Goal: Information Seeking & Learning: Learn about a topic

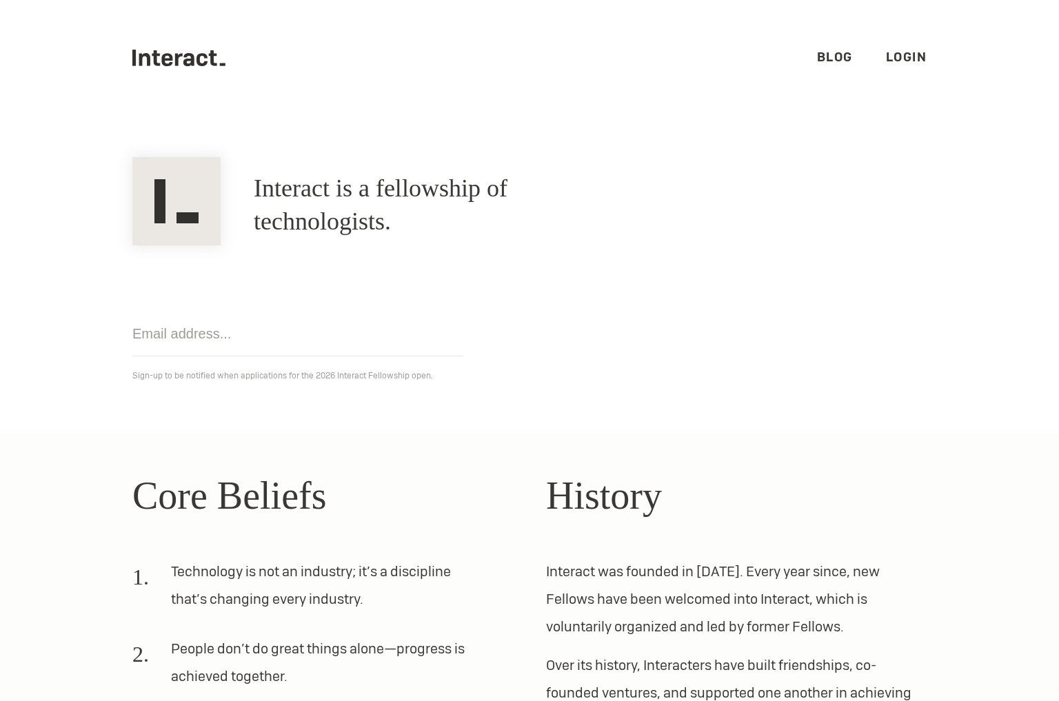
click at [888, 58] on link "Login" at bounding box center [906, 57] width 41 height 16
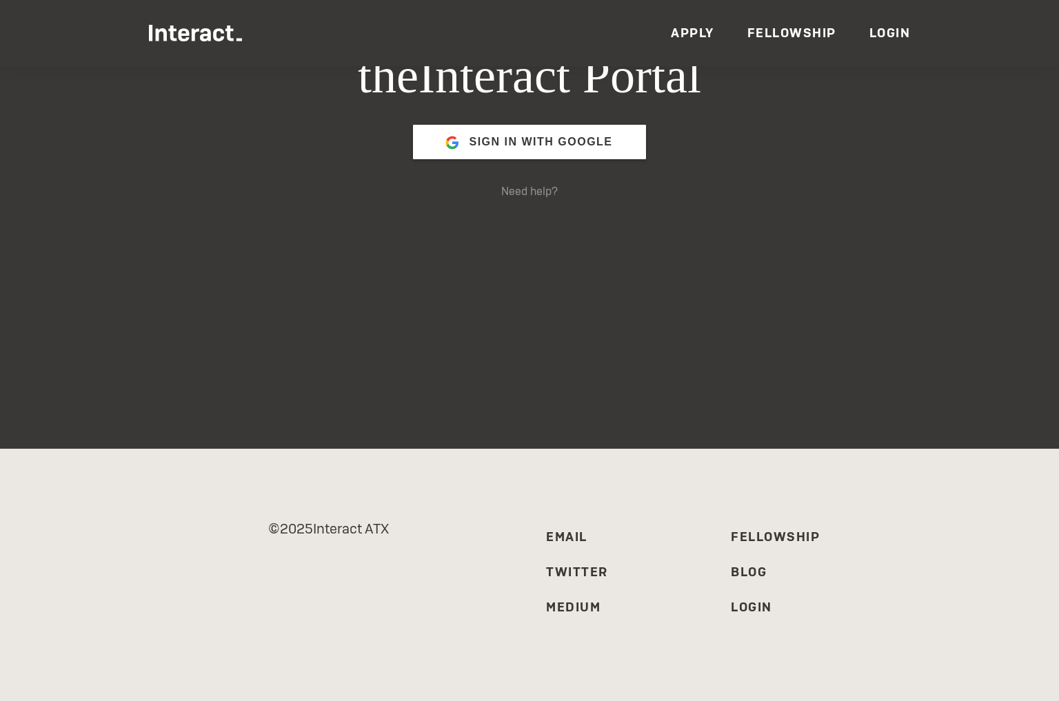
scroll to position [279, 0]
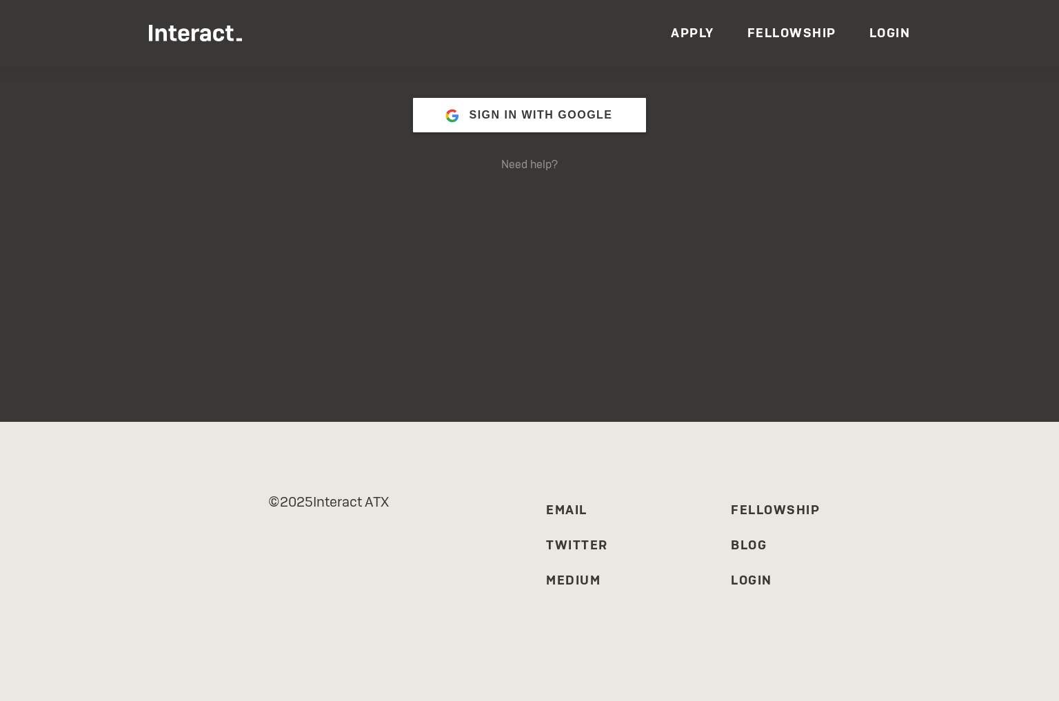
click at [704, 29] on link "Apply" at bounding box center [692, 33] width 43 height 16
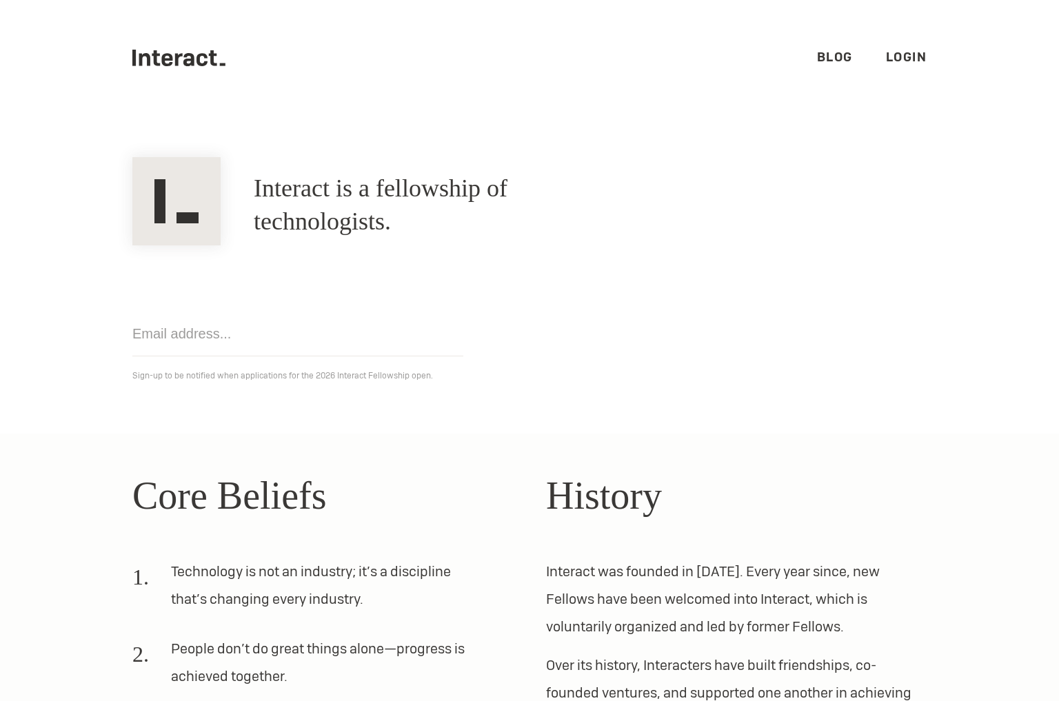
click at [844, 54] on link "Blog" at bounding box center [835, 57] width 36 height 16
click at [688, 152] on section "Interact is a fellowship of technologists. A fellowship of technologists. Get n…" at bounding box center [529, 275] width 1059 height 318
click at [292, 207] on h1 "Interact is a fellowship of technologists." at bounding box center [440, 205] width 372 height 66
copy h1 "Interact"
